Goal: Complete application form: Complete application form

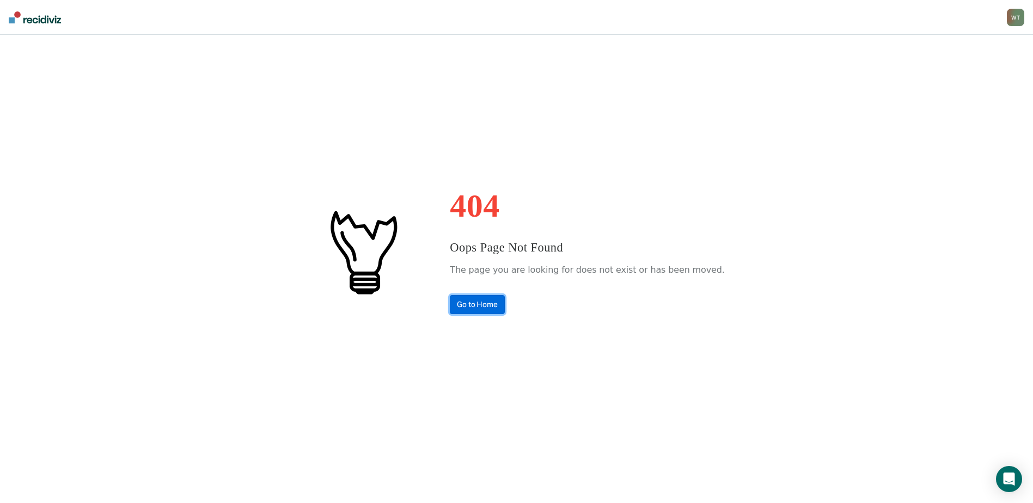
click at [505, 306] on link "Go to Home" at bounding box center [477, 304] width 55 height 19
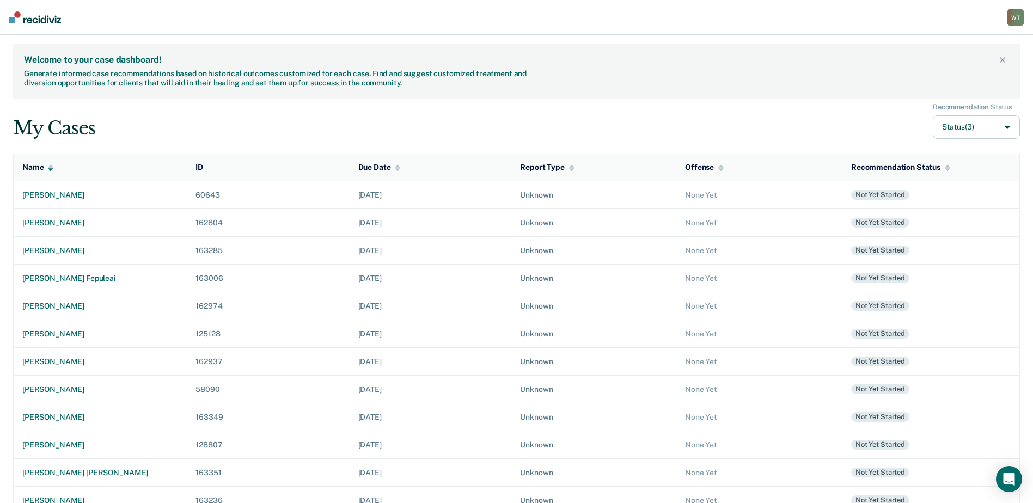
click at [72, 225] on div "[PERSON_NAME]" at bounding box center [100, 222] width 156 height 9
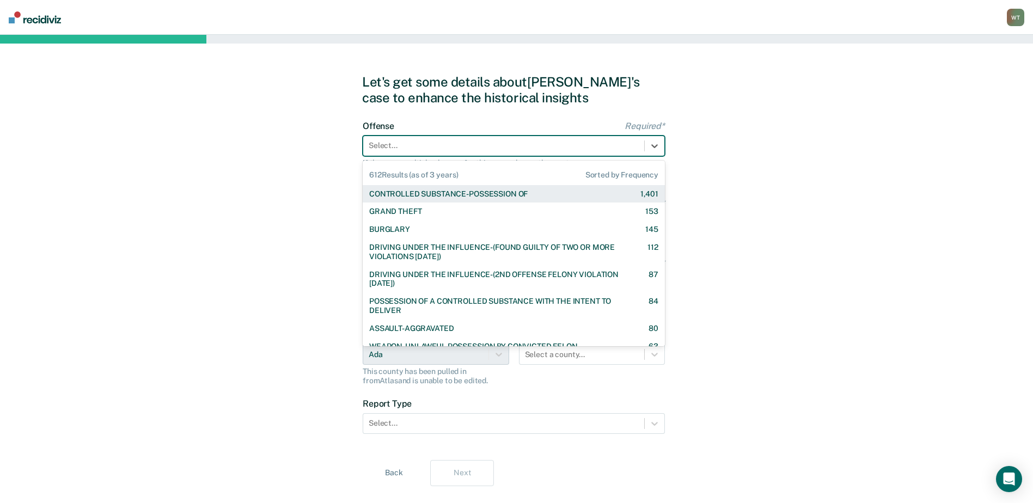
click at [383, 147] on div at bounding box center [504, 145] width 270 height 11
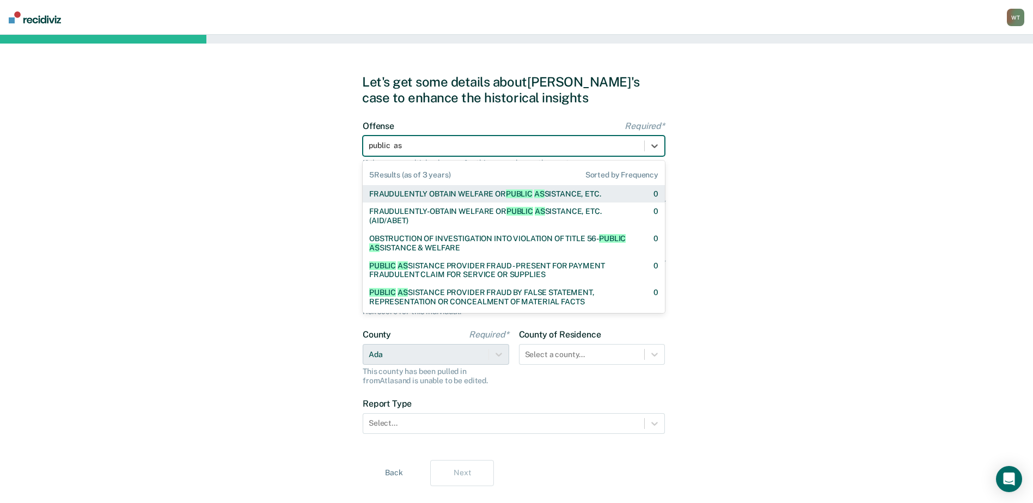
type input "public ass"
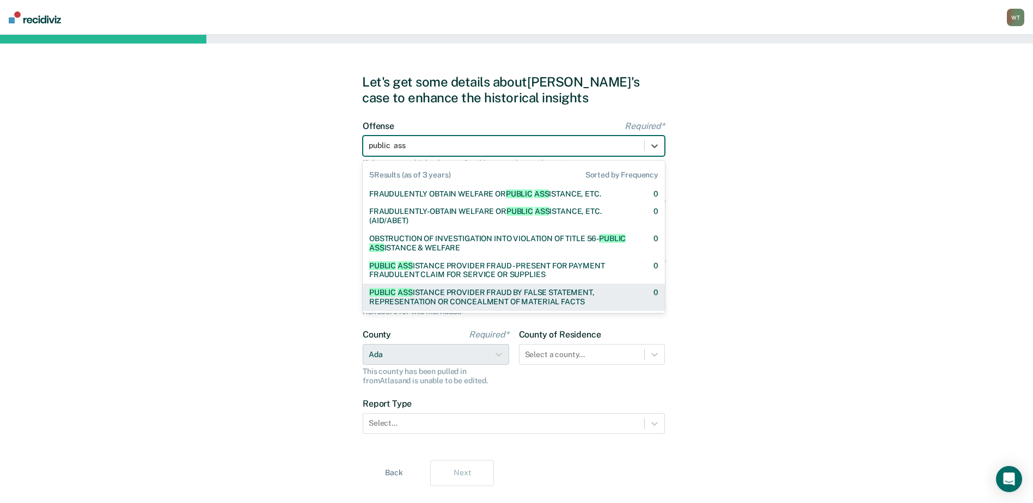
click at [501, 298] on div "PUBLIC ASS ISTANCE PROVIDER FRAUD BY FALSE STATEMENT, REPRESENTATION OR CONCEAL…" at bounding box center [501, 297] width 265 height 19
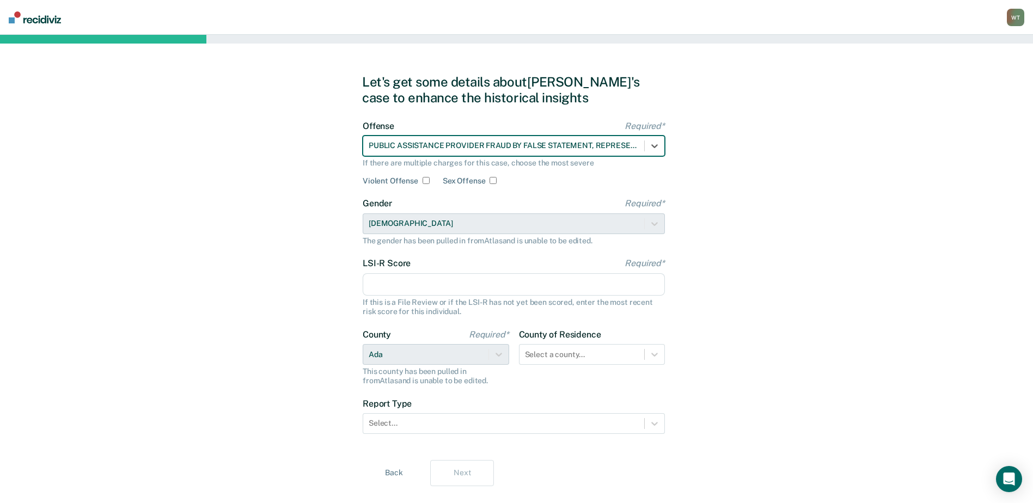
click at [392, 285] on input "LSI-R Score Required*" at bounding box center [514, 284] width 302 height 23
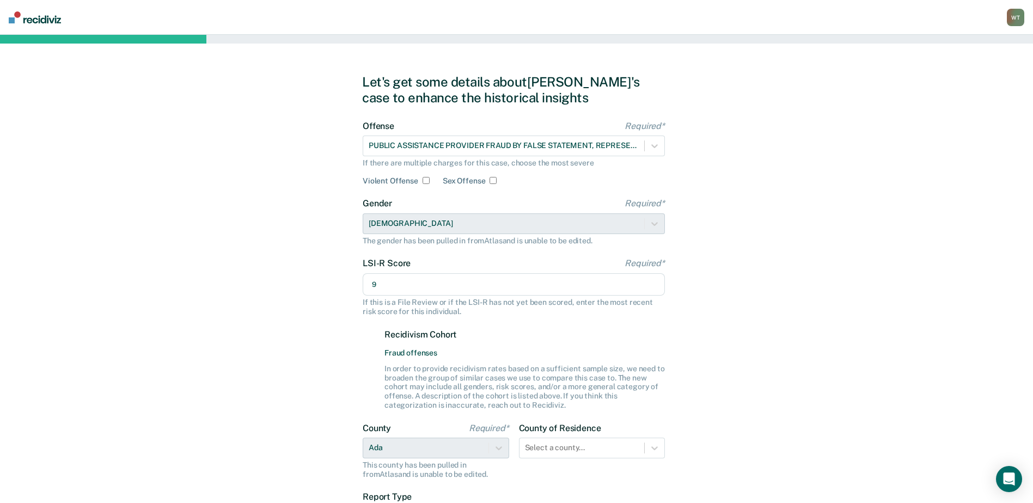
type input "9"
click at [756, 226] on div "Let's get some details about [PERSON_NAME]'s case to enhance the historical ins…" at bounding box center [516, 327] width 1033 height 584
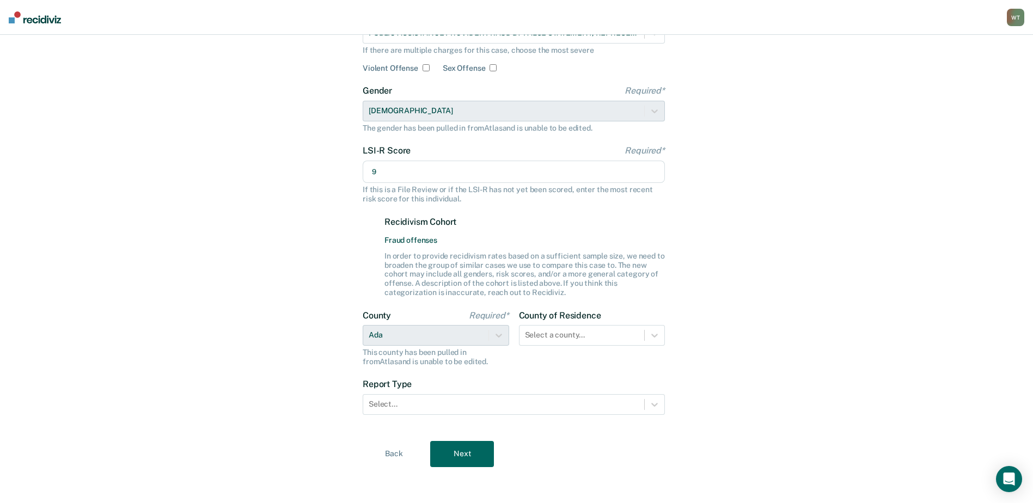
scroll to position [116, 0]
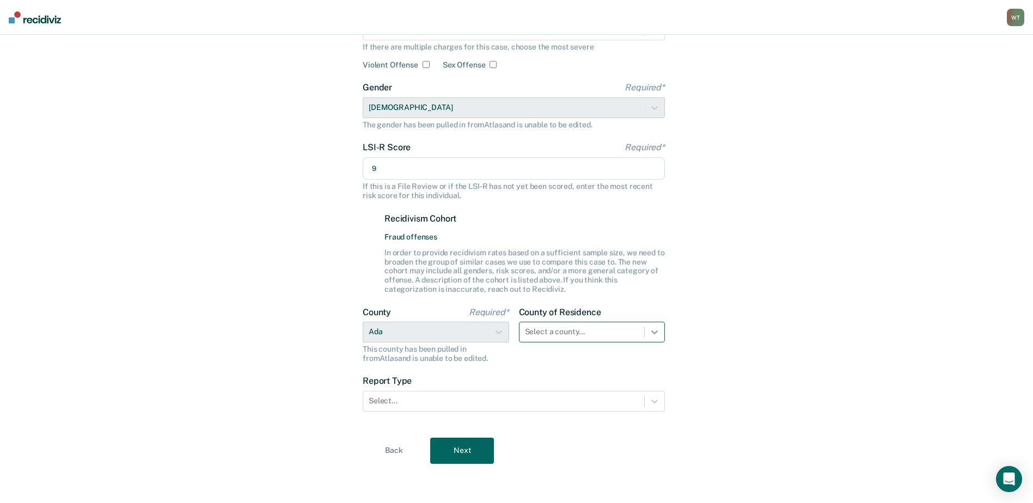
click at [652, 332] on div at bounding box center [655, 332] width 20 height 20
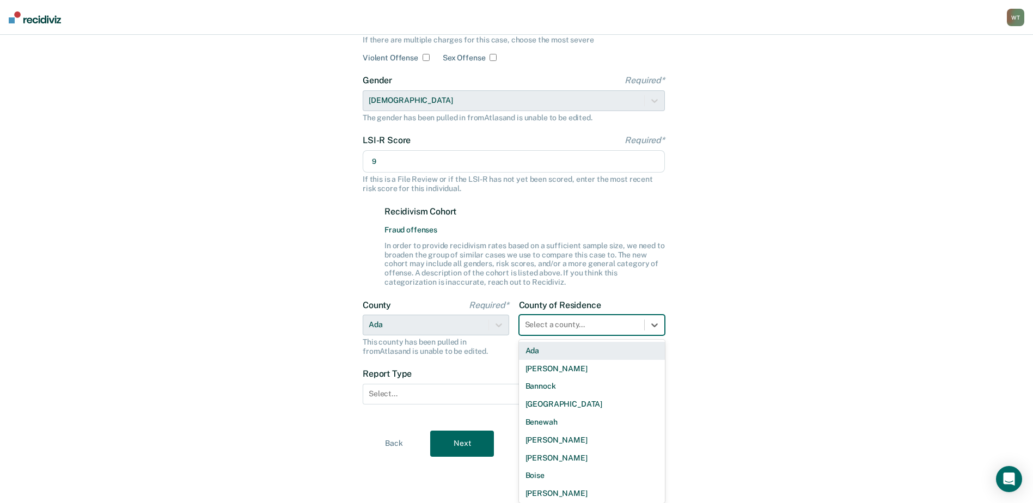
click at [533, 349] on div "Ada" at bounding box center [592, 351] width 146 height 18
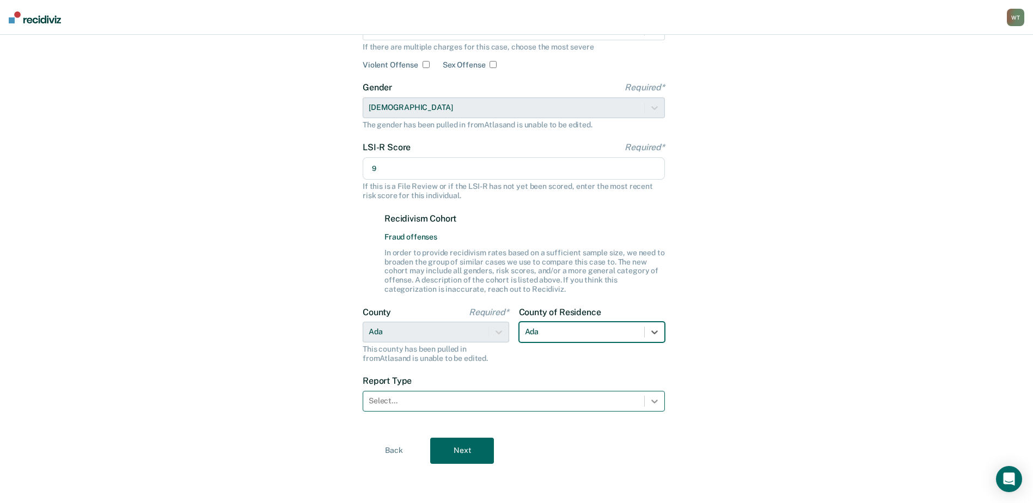
click at [653, 400] on icon at bounding box center [654, 401] width 11 height 11
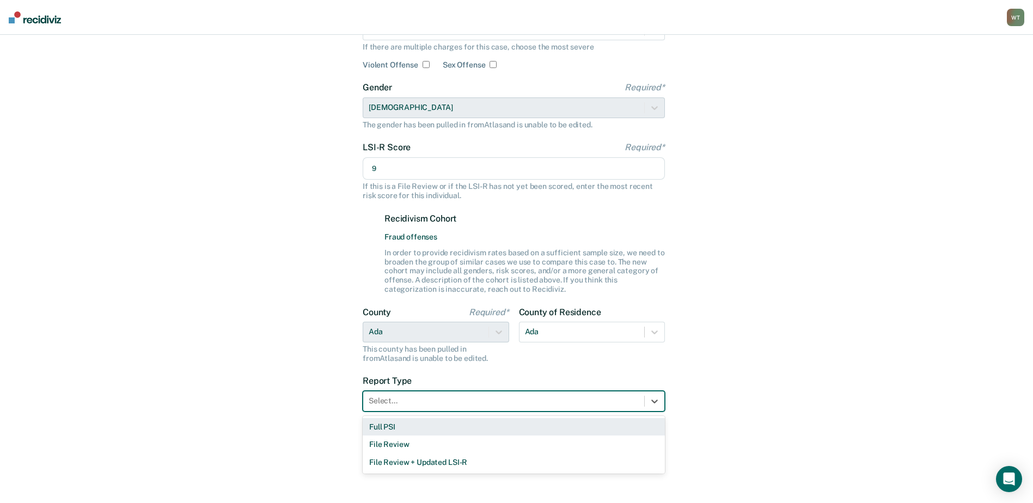
click at [378, 424] on div "Full PSI" at bounding box center [514, 427] width 302 height 18
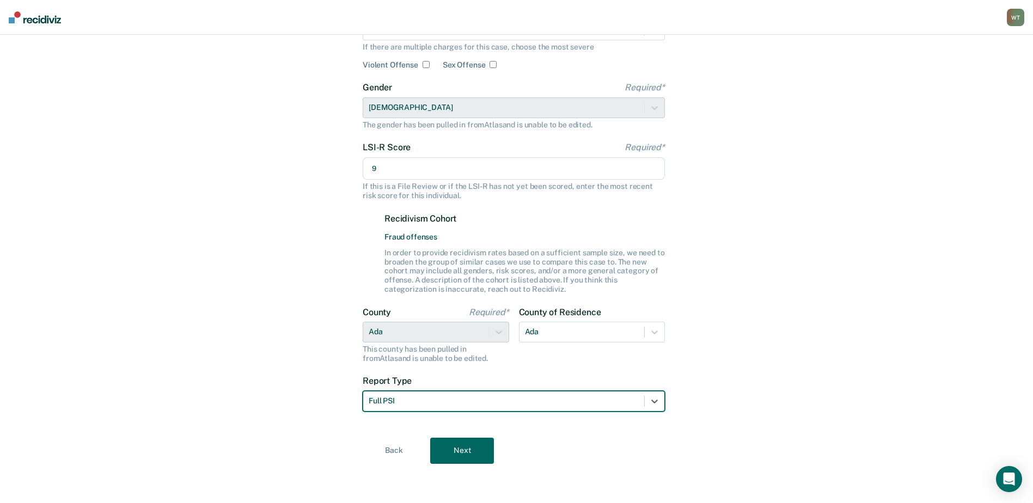
drag, startPoint x: 469, startPoint y: 449, endPoint x: 559, endPoint y: 459, distance: 89.9
click at [471, 444] on button "Next" at bounding box center [462, 451] width 64 height 26
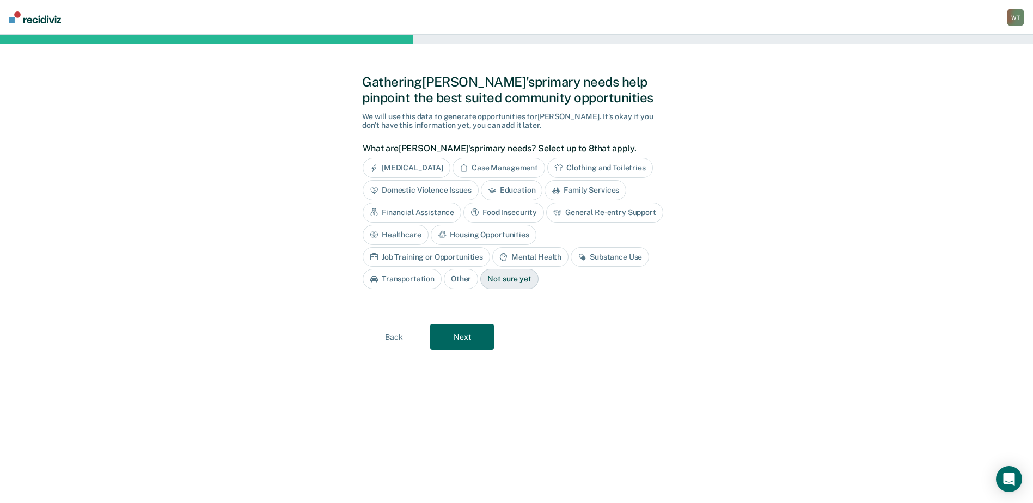
scroll to position [0, 0]
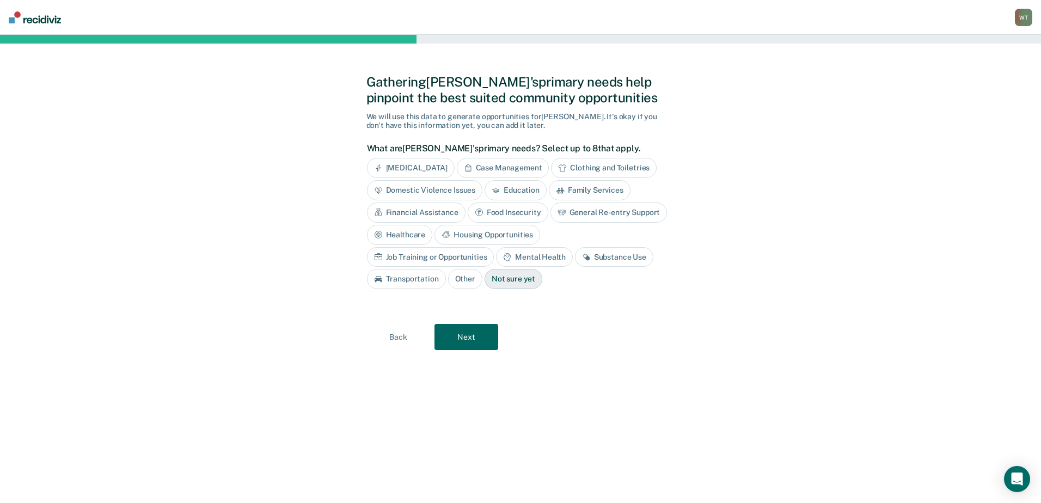
click at [403, 234] on div "Healthcare" at bounding box center [400, 235] width 66 height 20
click at [452, 255] on div "Job Training or Opportunities" at bounding box center [430, 257] width 127 height 20
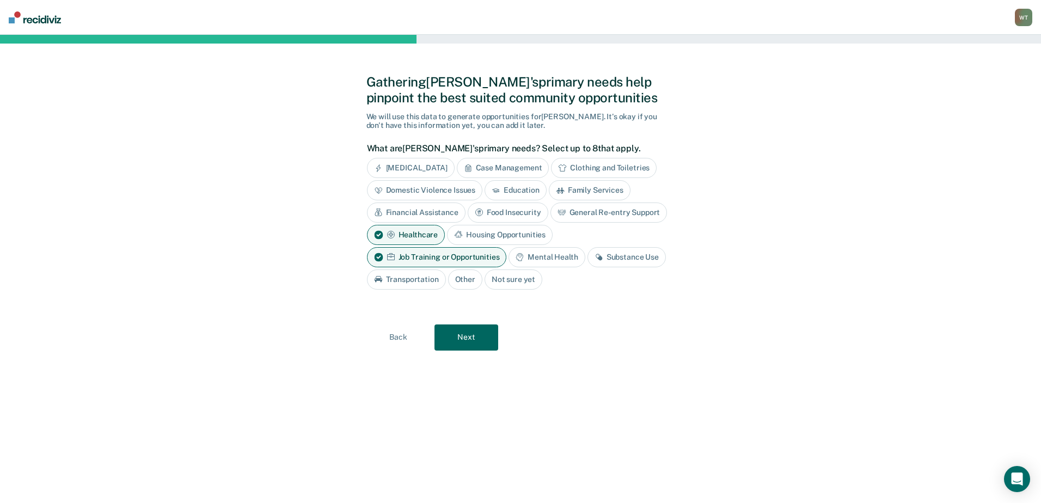
click at [495, 332] on button "Next" at bounding box center [466, 337] width 64 height 26
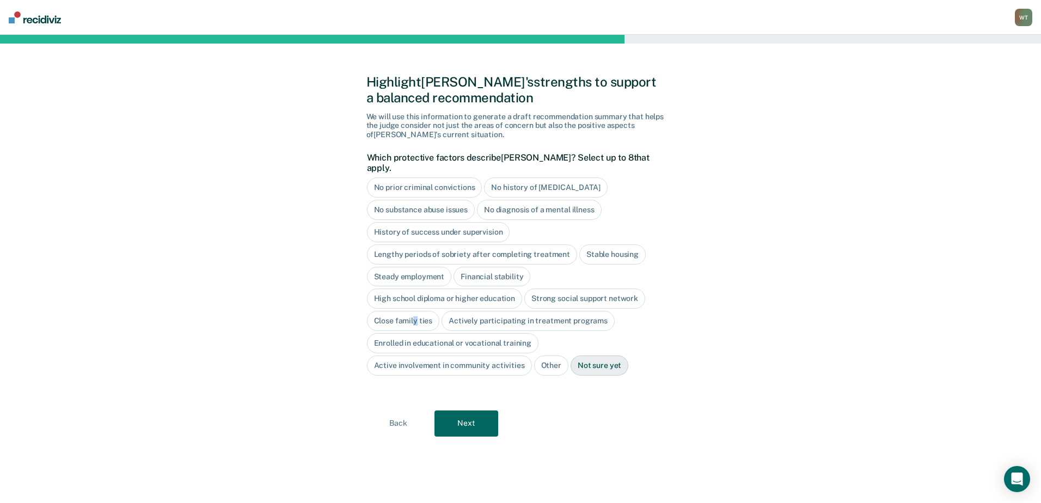
click at [415, 311] on div "Close family ties" at bounding box center [403, 321] width 73 height 20
drag, startPoint x: 415, startPoint y: 308, endPoint x: 393, endPoint y: 287, distance: 30.4
click at [393, 289] on div "High school diploma or higher education" at bounding box center [445, 299] width 156 height 20
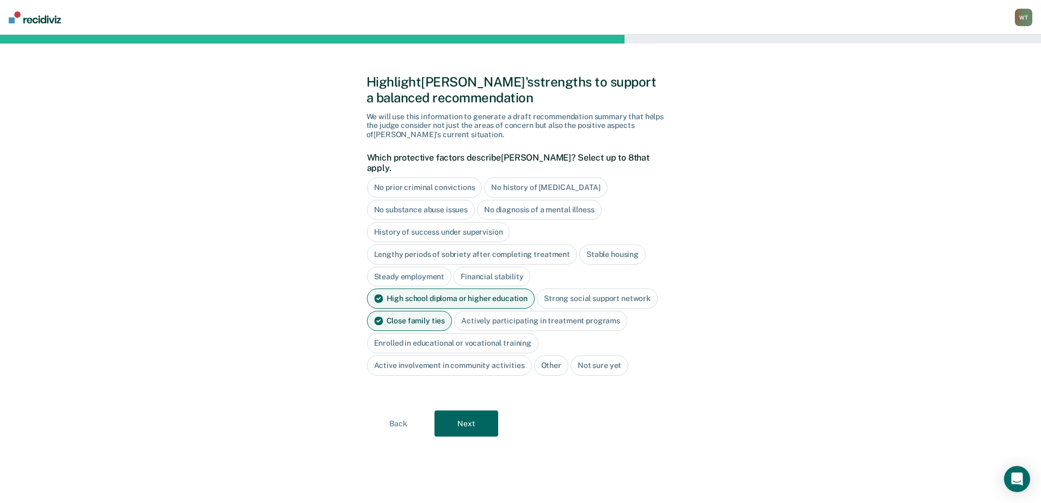
click at [610, 244] on div "Stable housing" at bounding box center [612, 254] width 66 height 20
click at [466, 411] on button "Next" at bounding box center [466, 423] width 64 height 26
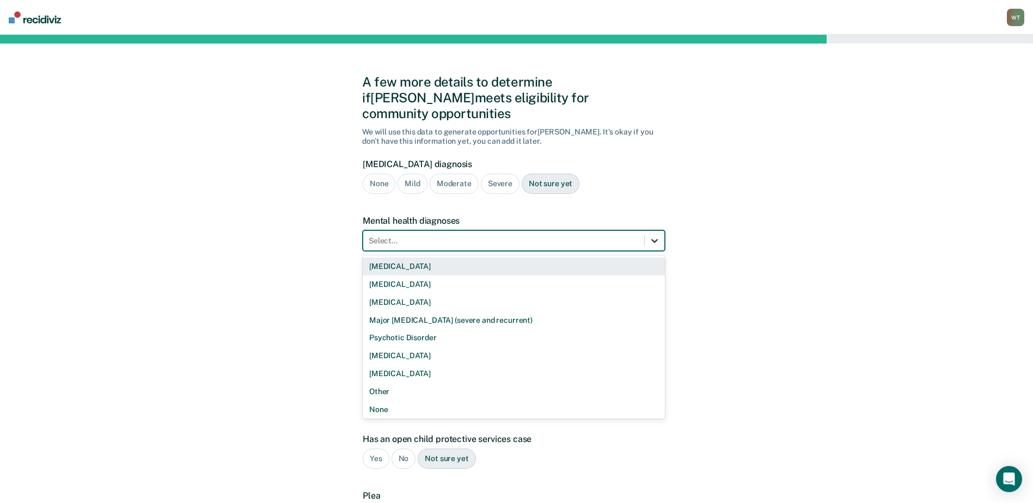
click at [657, 235] on icon at bounding box center [654, 240] width 11 height 11
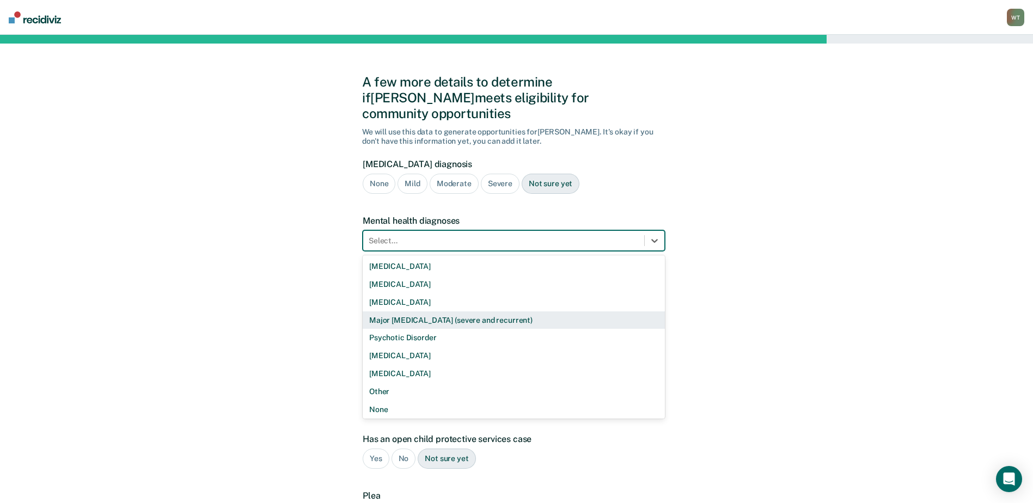
click at [489, 311] on div "Major Depressive Disorder (severe and recurrent)" at bounding box center [514, 320] width 302 height 18
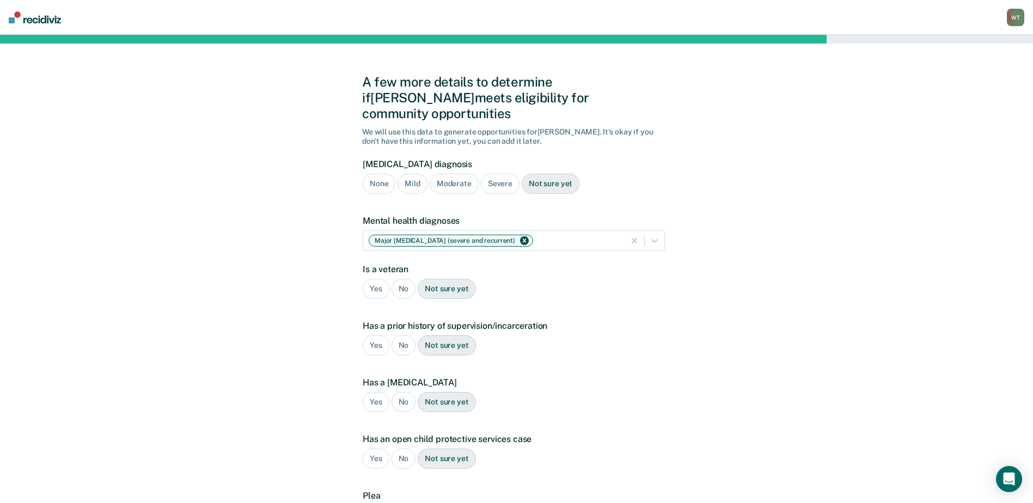
click at [398, 279] on div "No" at bounding box center [403, 289] width 24 height 20
click at [383, 174] on div "None" at bounding box center [379, 184] width 33 height 20
click at [402, 335] on div "No" at bounding box center [403, 345] width 24 height 20
click at [396, 392] on div "No" at bounding box center [403, 402] width 24 height 20
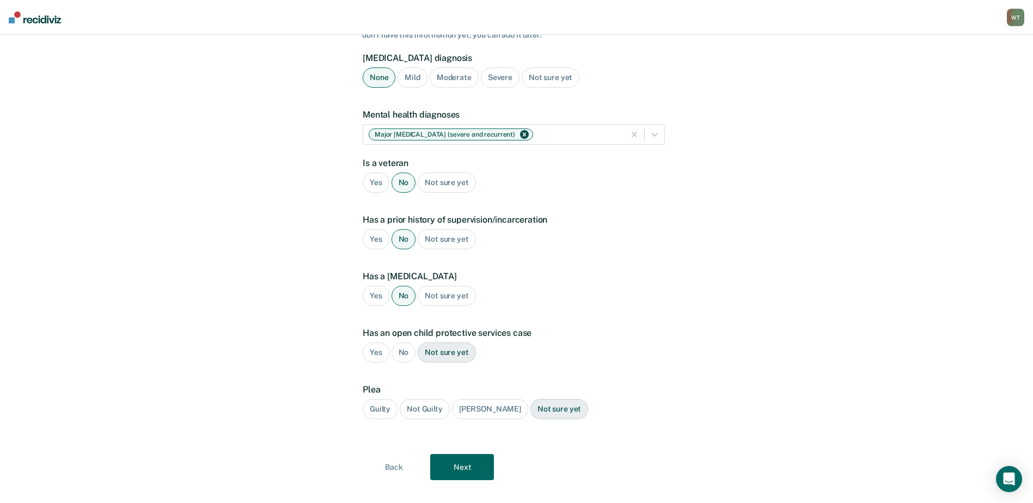
scroll to position [107, 0]
drag, startPoint x: 403, startPoint y: 335, endPoint x: 406, endPoint y: 357, distance: 22.5
click at [403, 342] on div "No" at bounding box center [403, 352] width 24 height 20
click at [370, 398] on div "Guilty" at bounding box center [380, 408] width 35 height 20
click at [465, 453] on button "Next" at bounding box center [462, 466] width 64 height 26
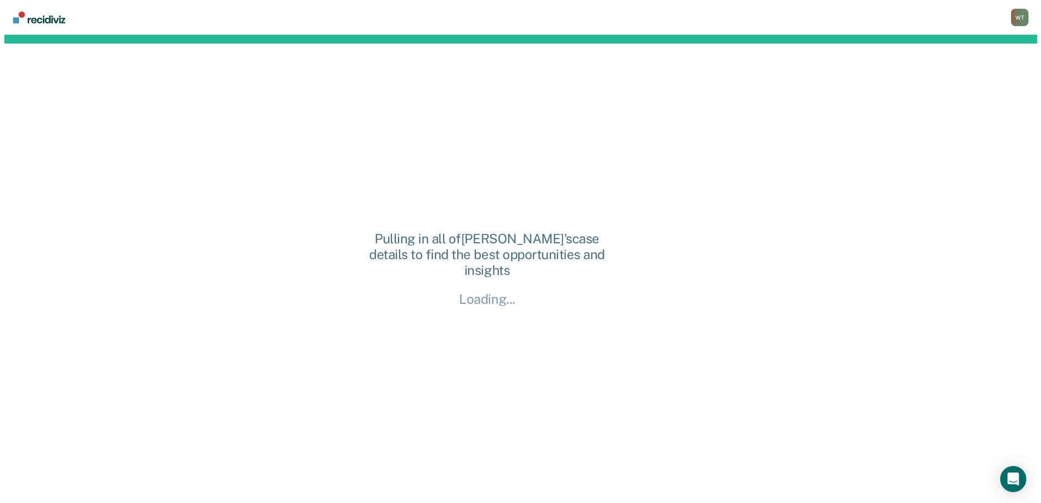
scroll to position [0, 0]
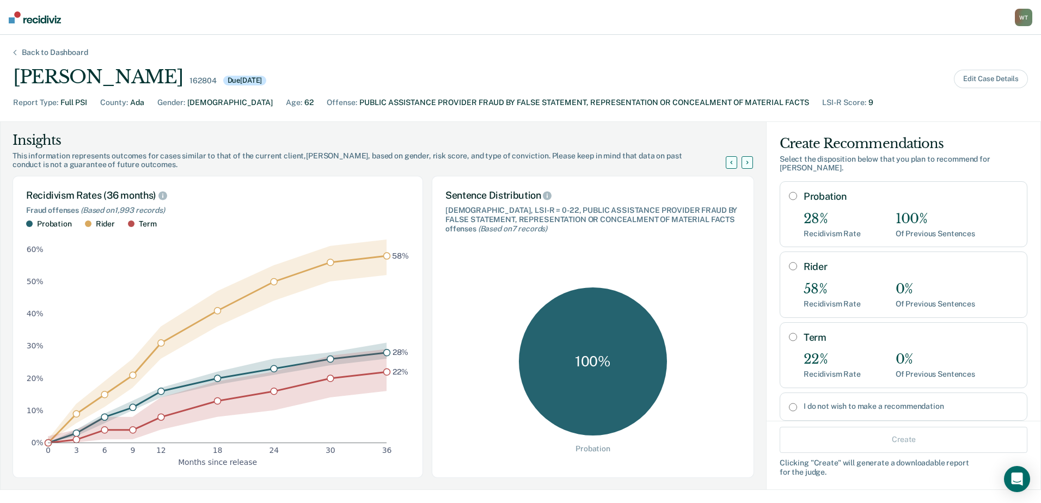
click at [789, 192] on input "Probation" at bounding box center [793, 196] width 8 height 9
radio input "true"
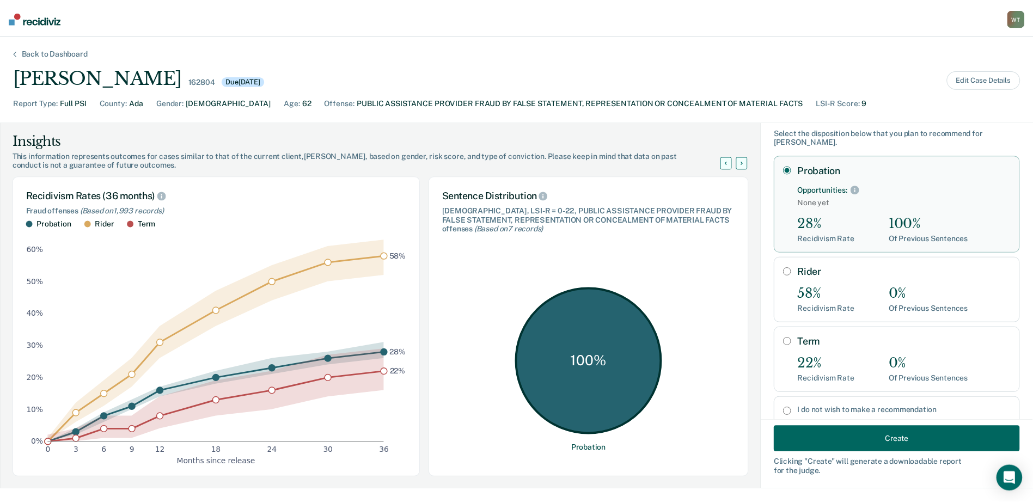
scroll to position [50, 0]
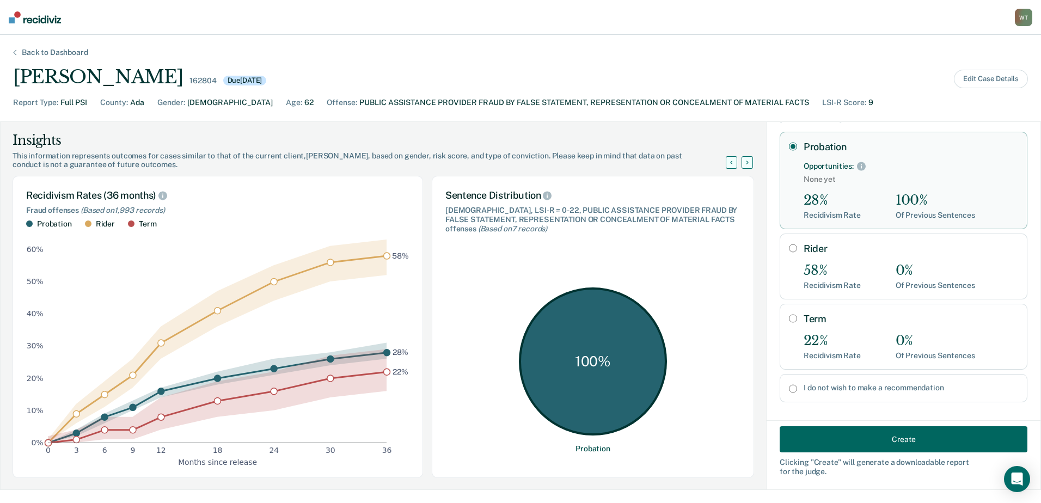
click at [869, 432] on button "Create" at bounding box center [904, 439] width 248 height 26
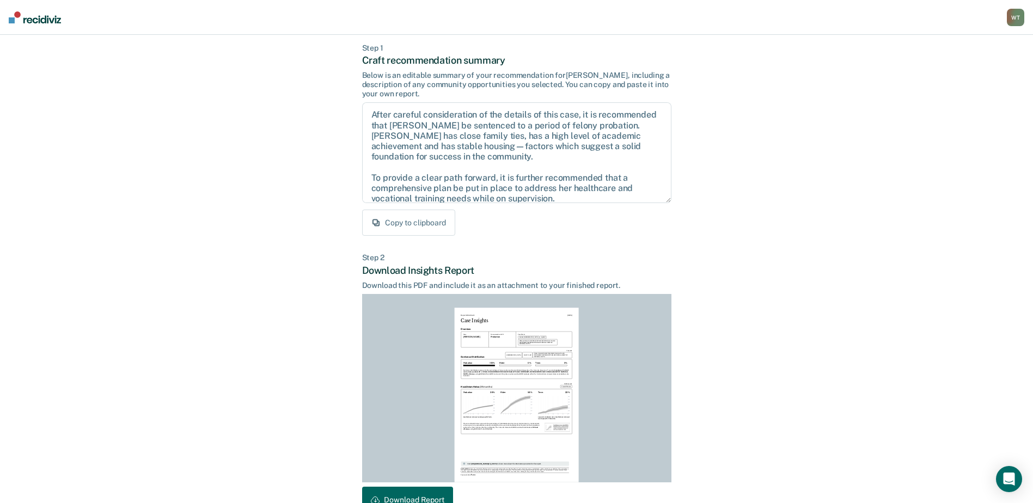
scroll to position [118, 0]
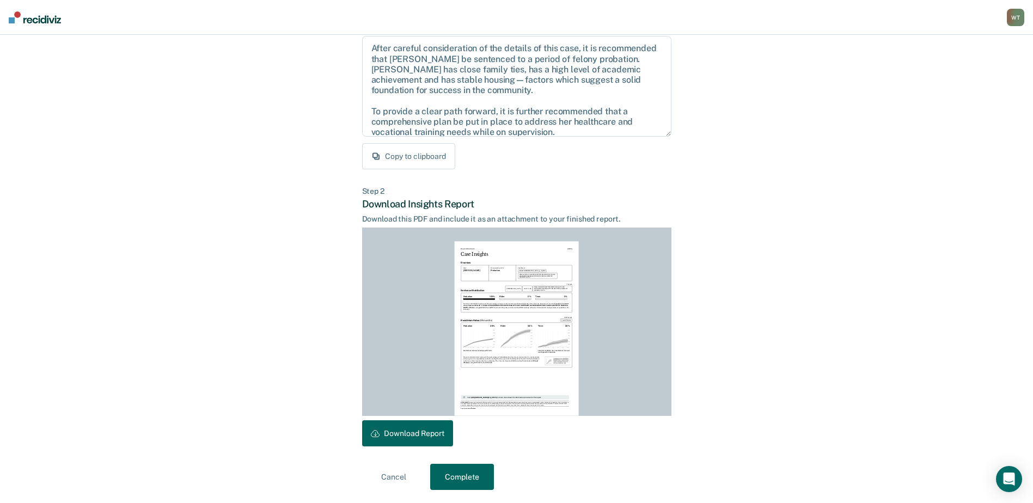
click at [427, 432] on button "Download Report" at bounding box center [407, 433] width 91 height 26
click at [474, 475] on button "Complete" at bounding box center [462, 477] width 64 height 26
